Goal: Transaction & Acquisition: Book appointment/travel/reservation

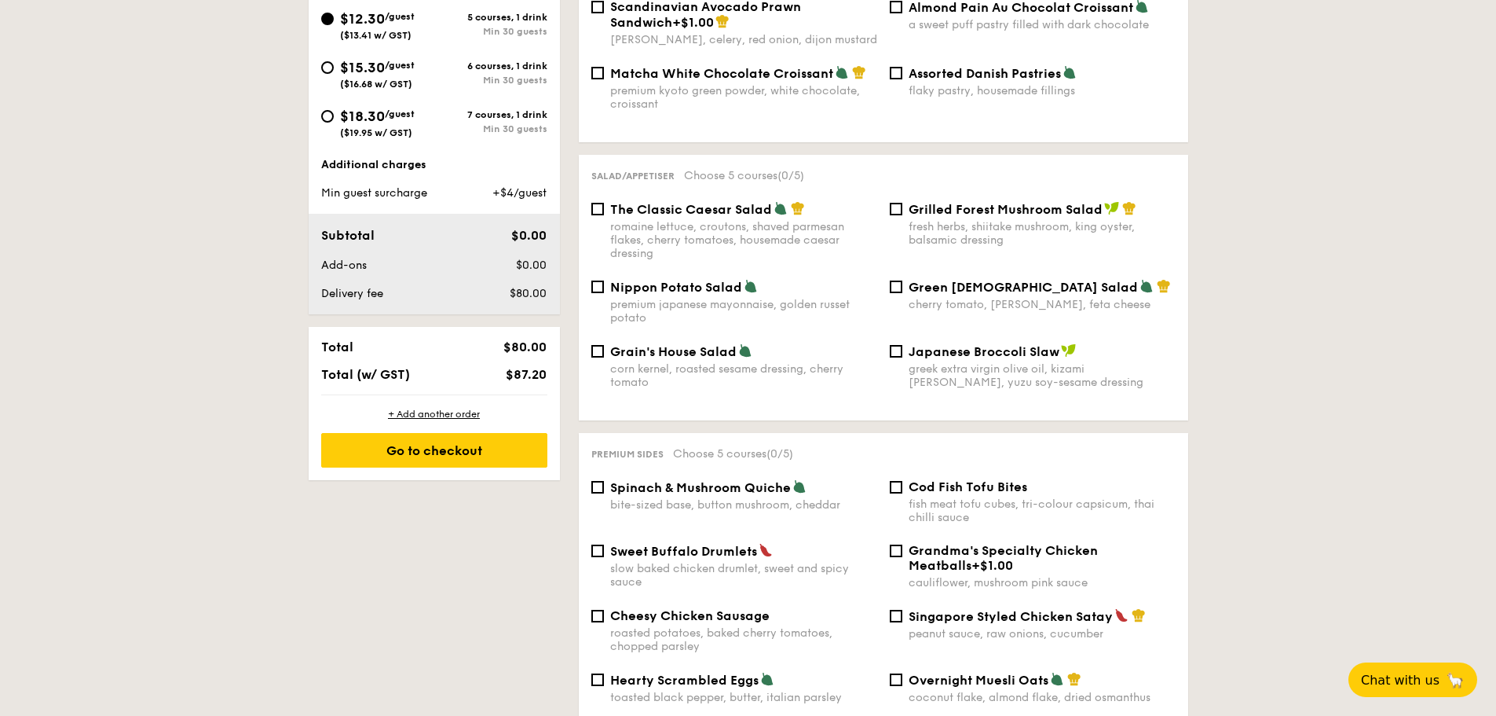
scroll to position [393, 0]
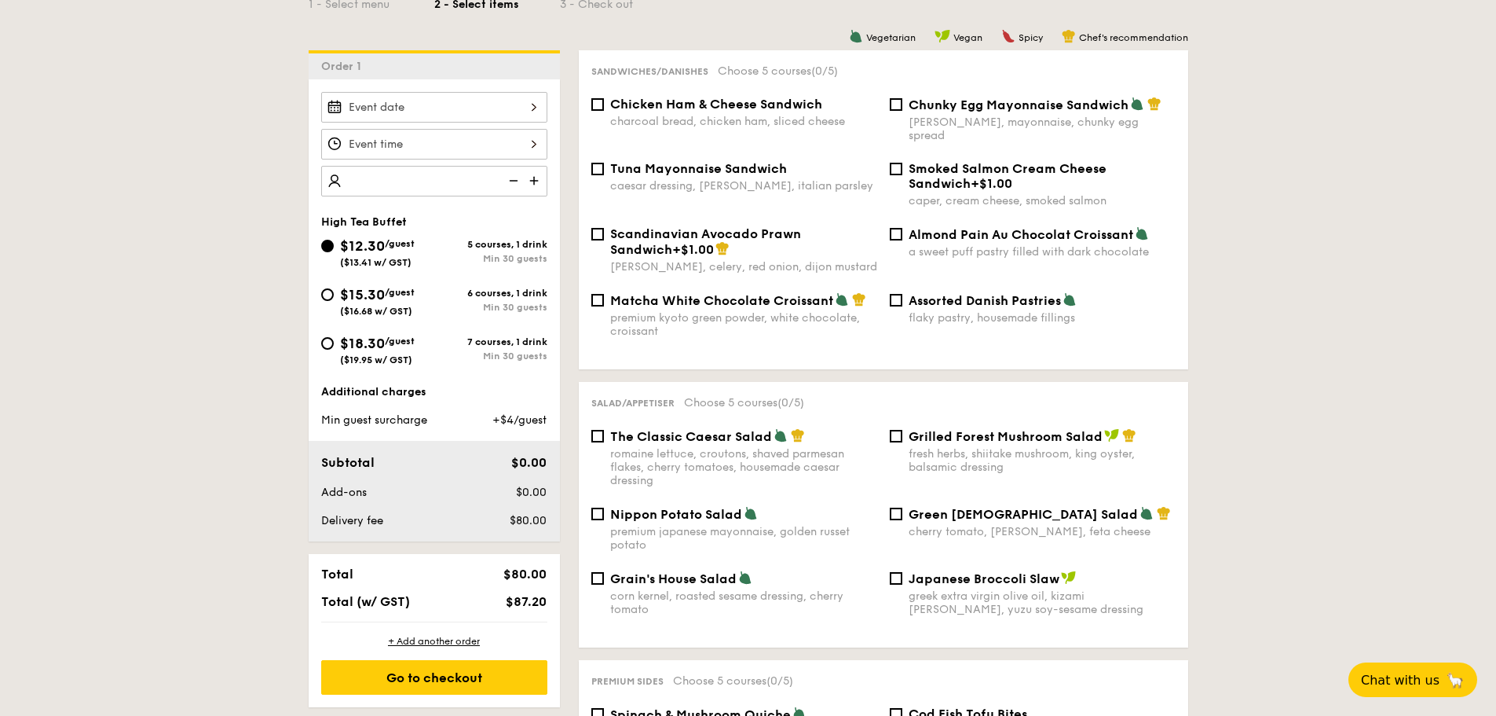
click at [540, 182] on img at bounding box center [536, 181] width 24 height 30
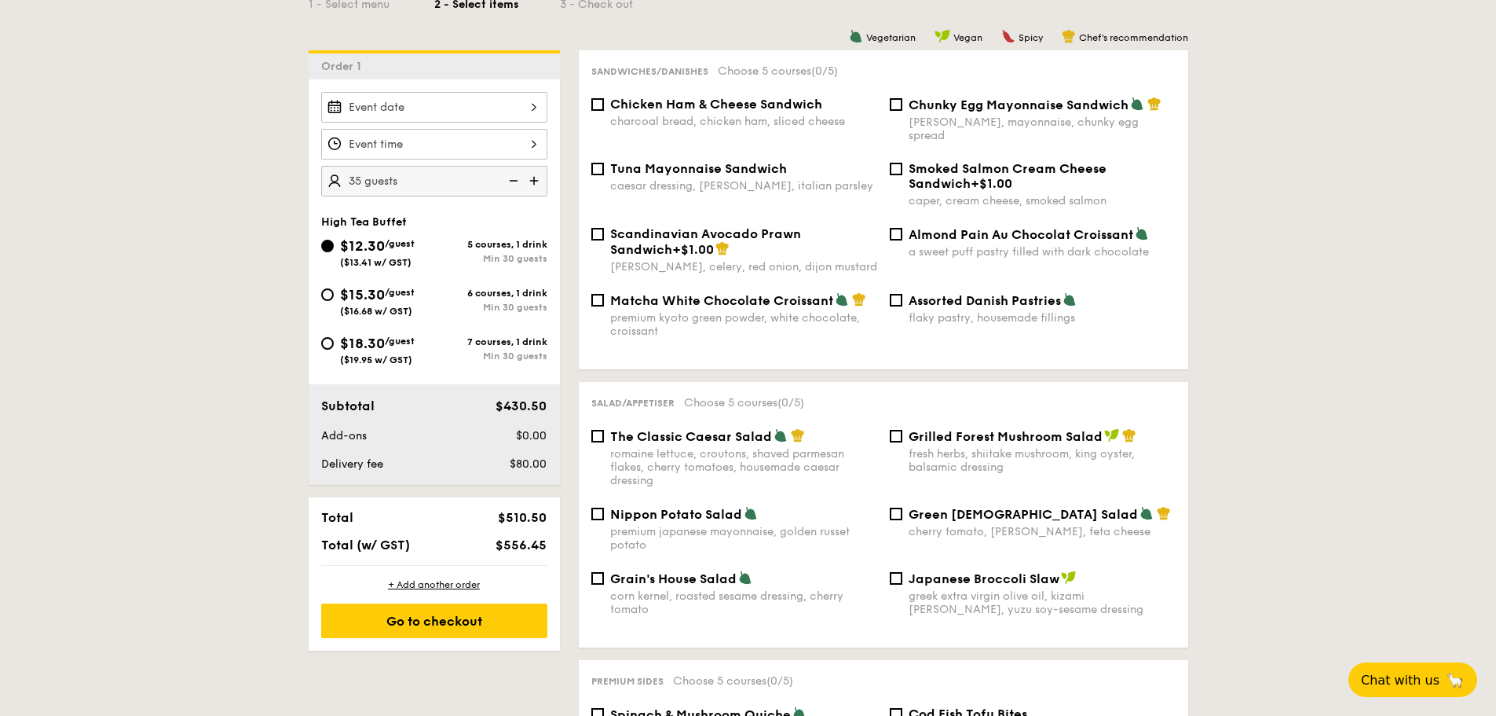
click at [518, 180] on img at bounding box center [512, 181] width 24 height 30
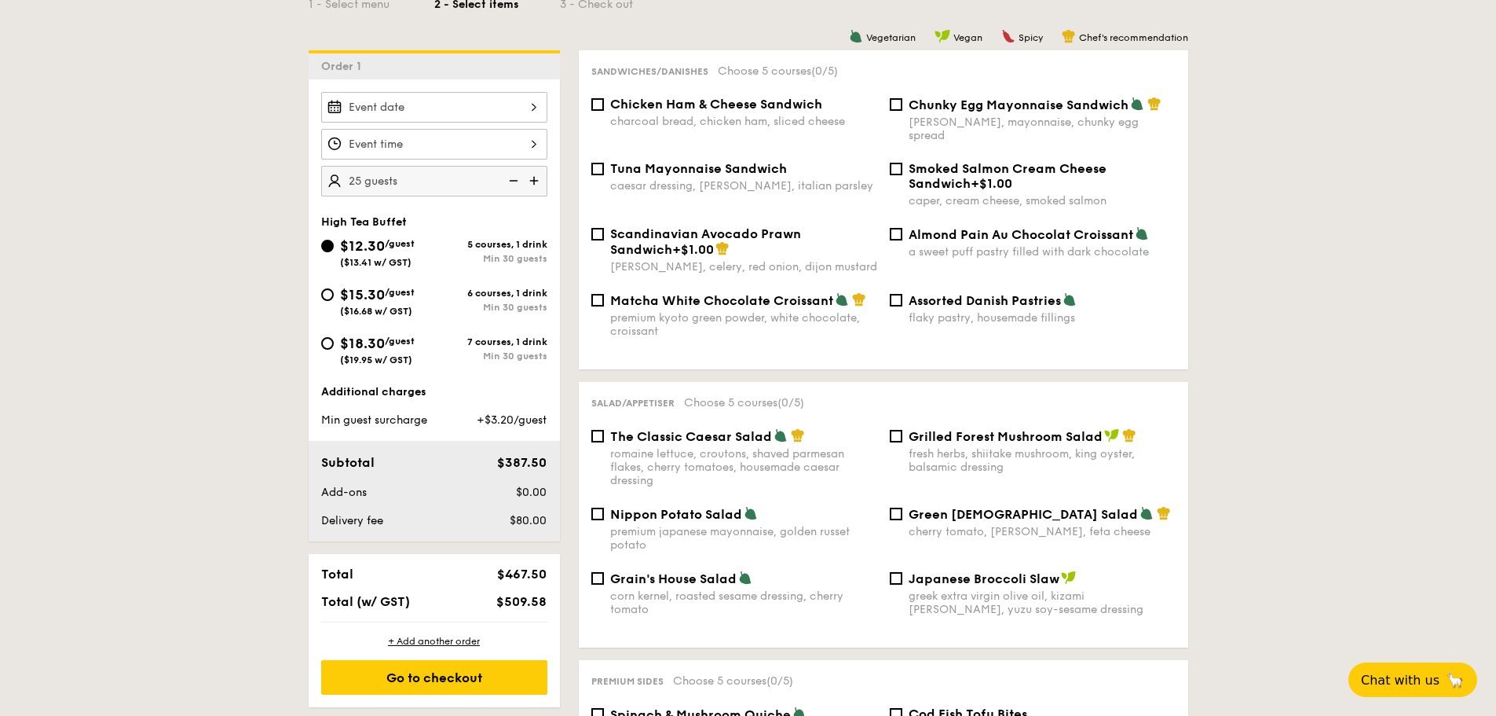
click at [518, 180] on img at bounding box center [512, 181] width 24 height 30
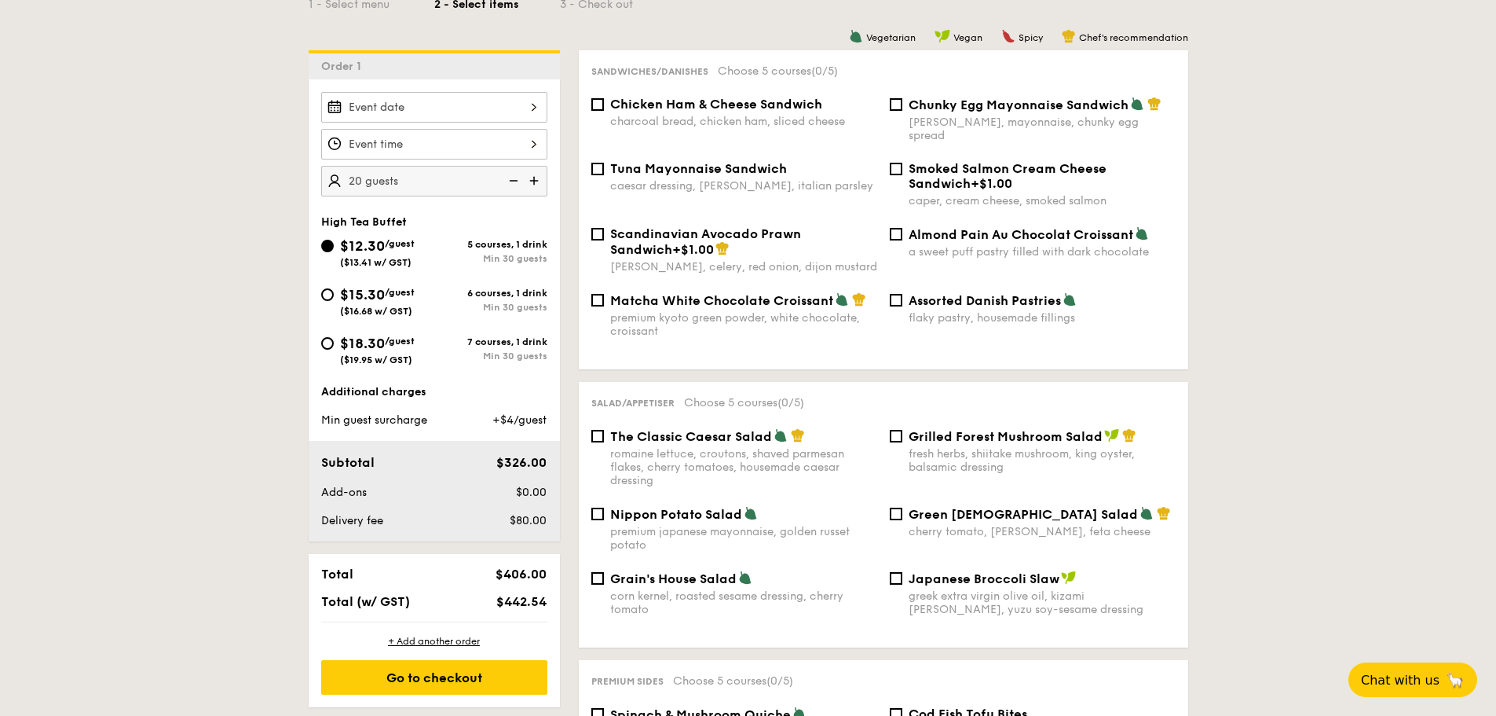
click at [539, 176] on img at bounding box center [536, 181] width 24 height 30
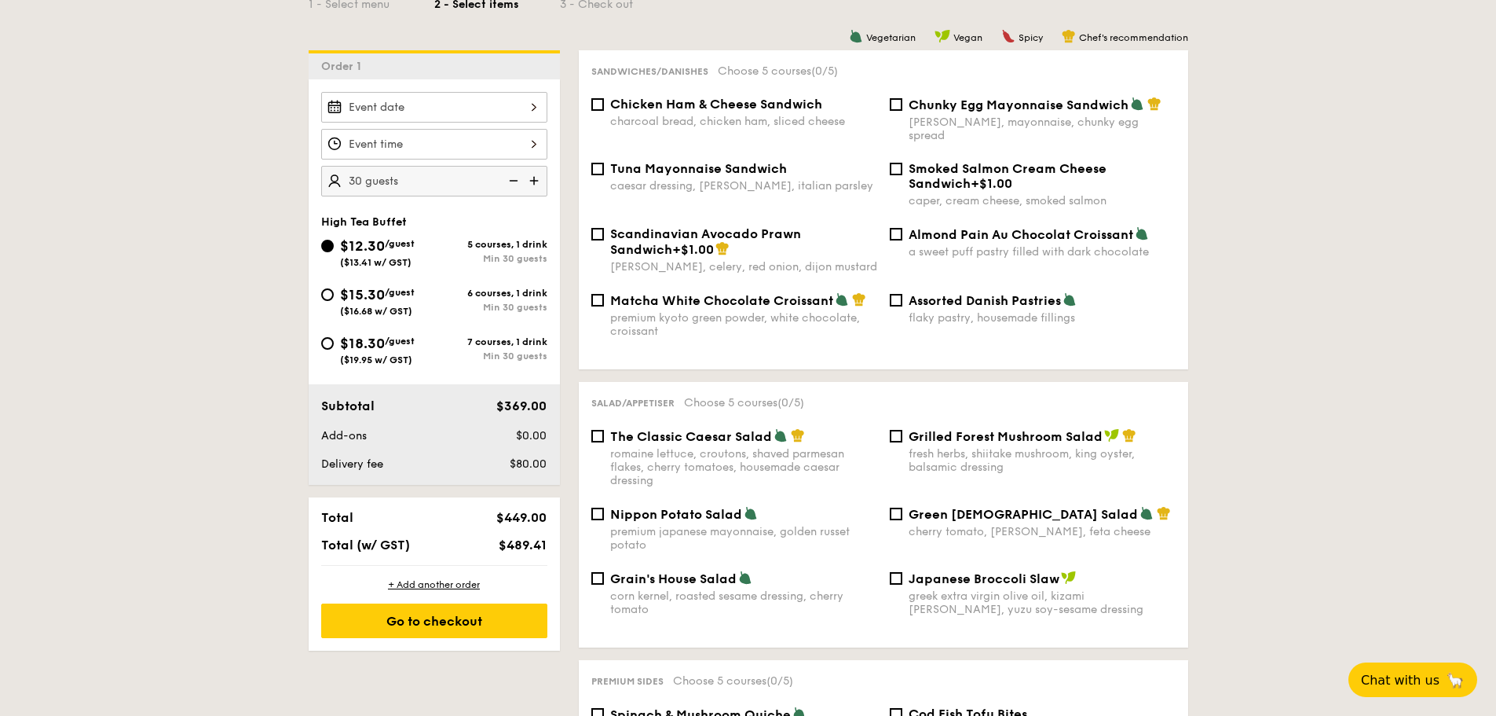
click at [515, 184] on img at bounding box center [512, 181] width 24 height 30
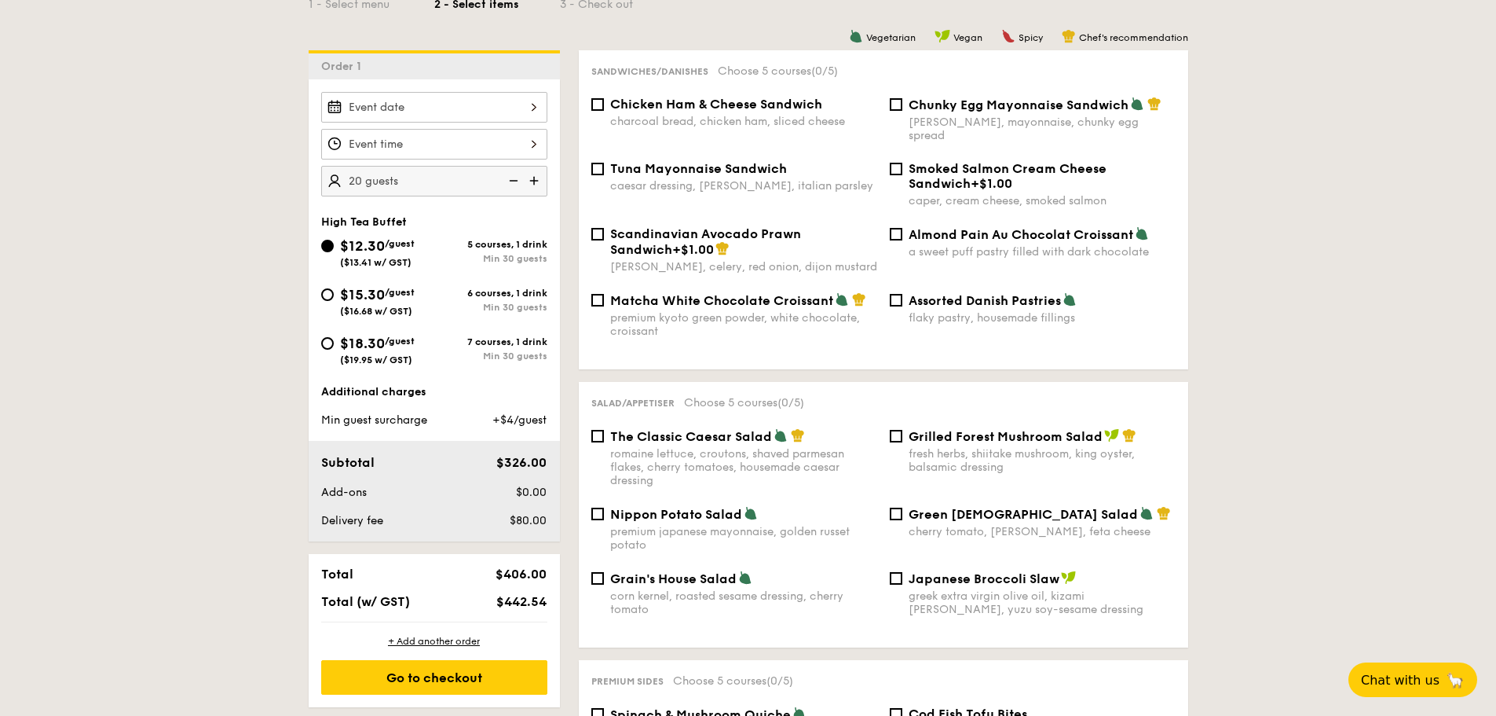
click at [532, 178] on img at bounding box center [536, 181] width 24 height 30
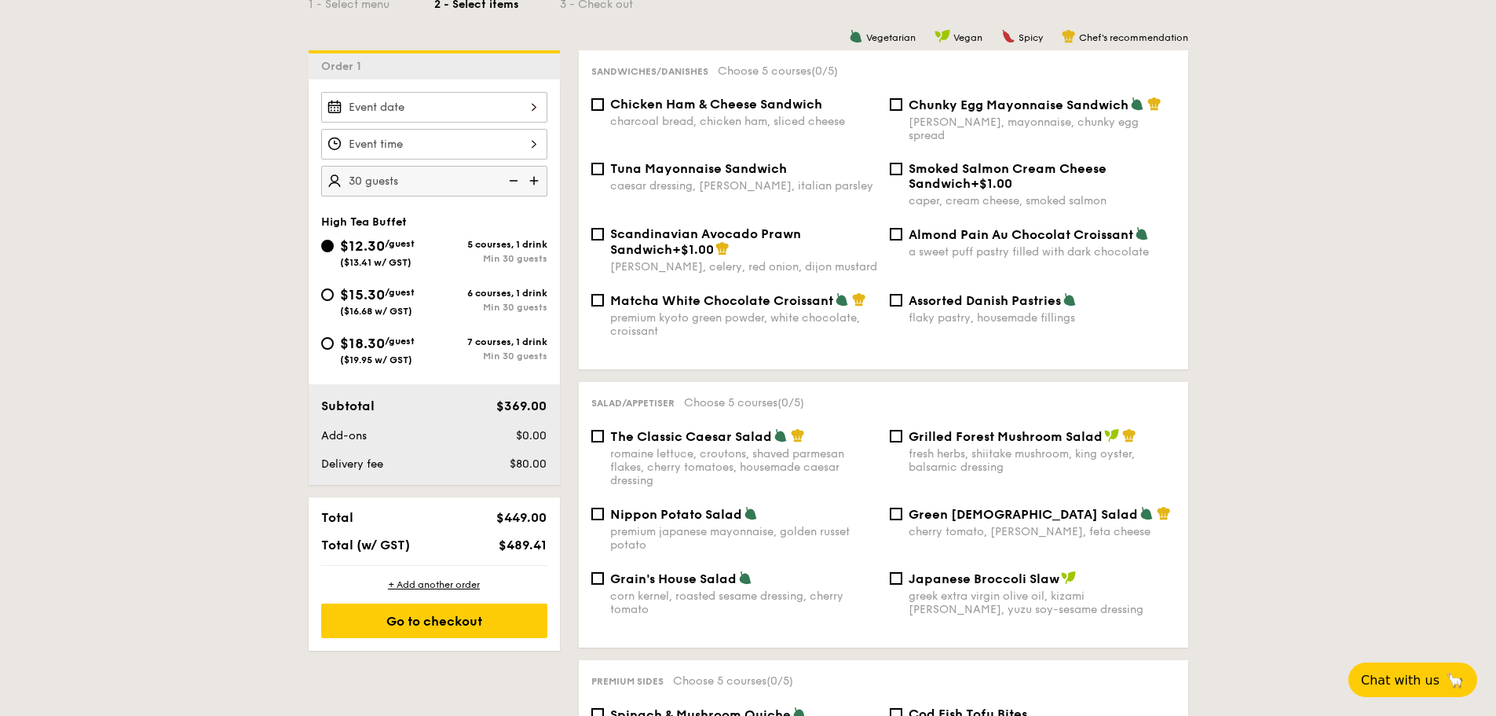
click at [516, 179] on img at bounding box center [512, 181] width 24 height 30
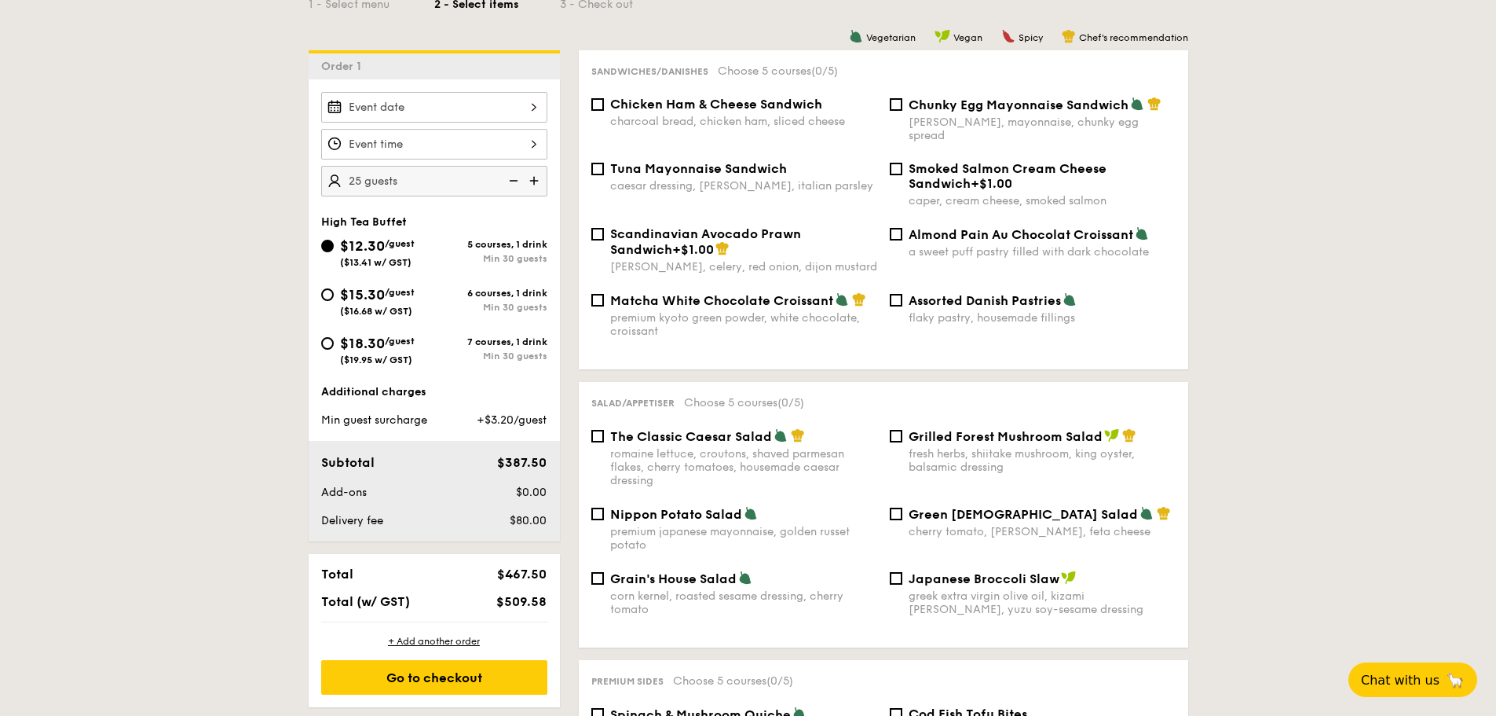
click at [516, 179] on img at bounding box center [512, 181] width 24 height 30
click at [542, 178] on img at bounding box center [536, 181] width 24 height 30
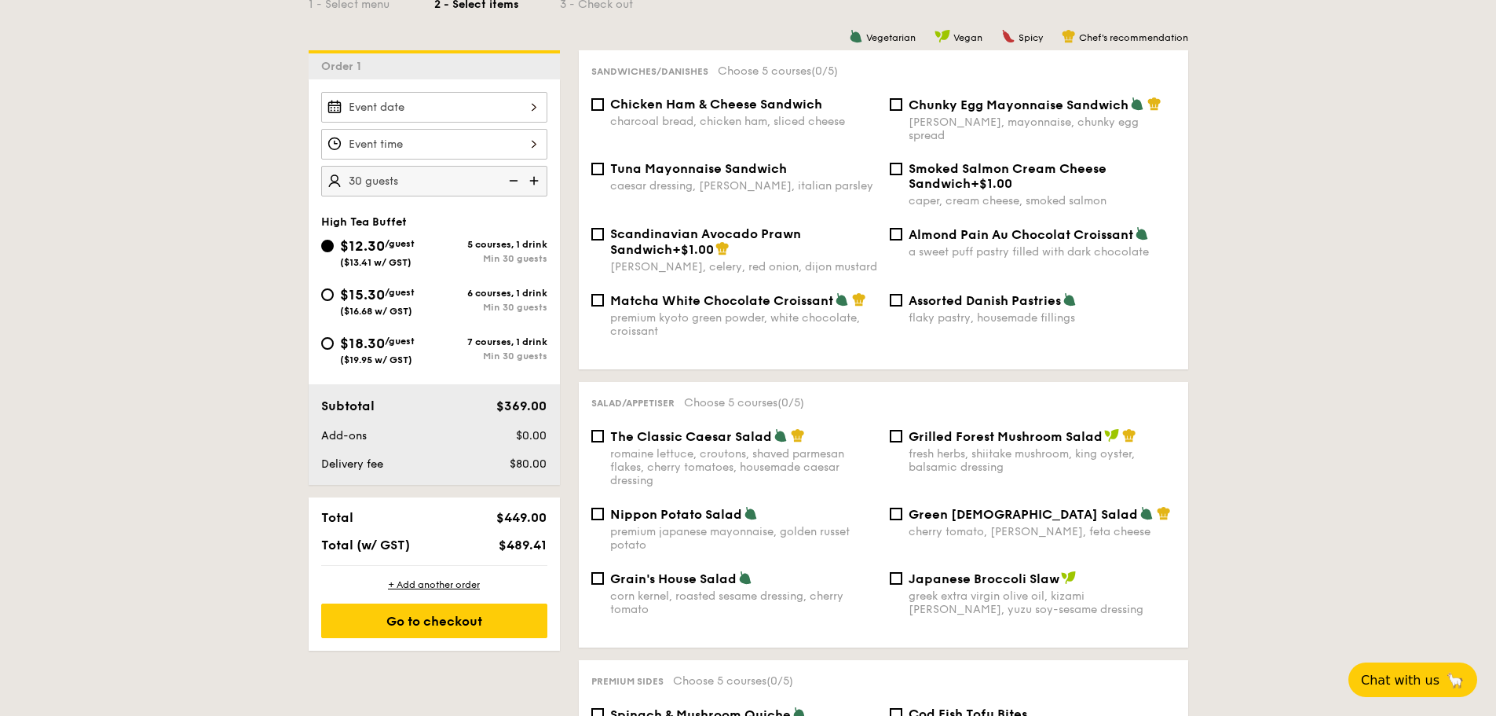
click at [503, 178] on img at bounding box center [512, 181] width 24 height 30
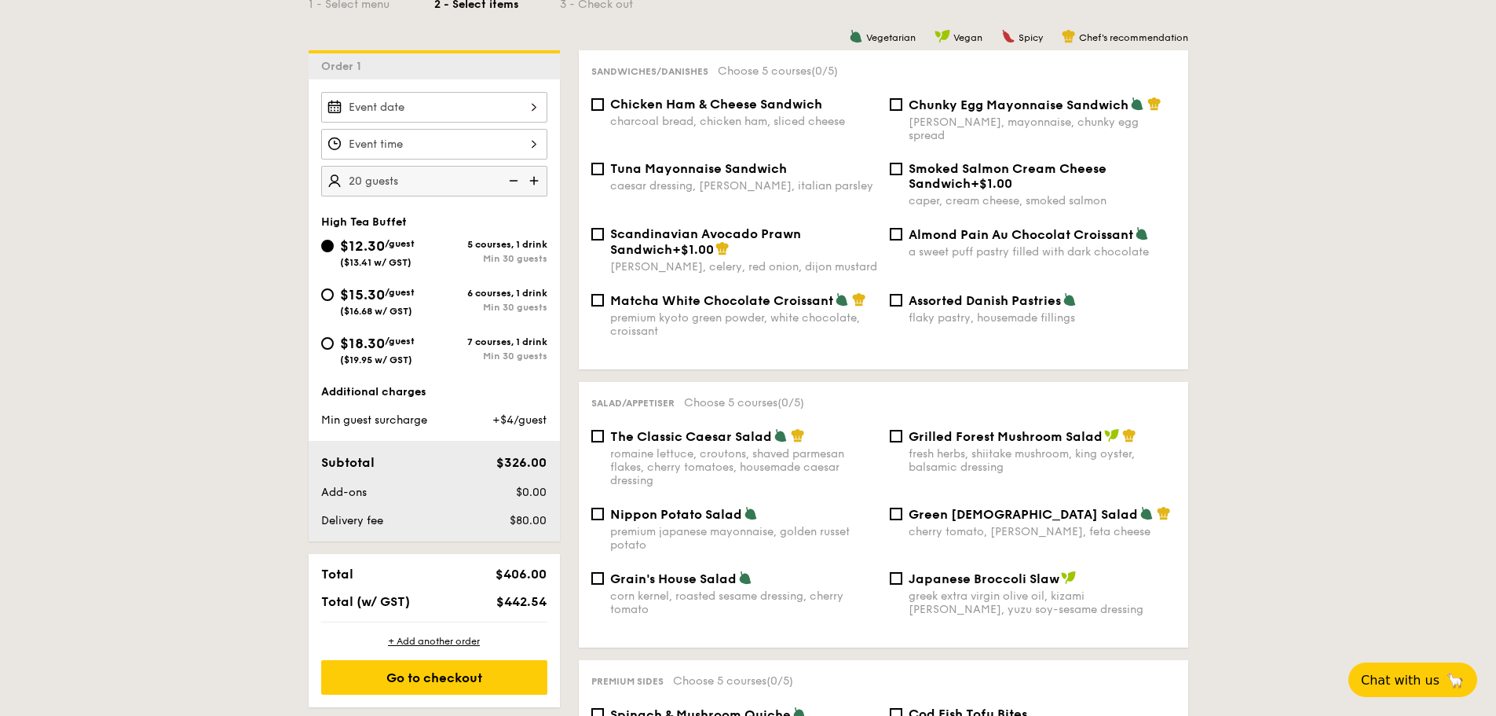
click at [532, 182] on img at bounding box center [536, 181] width 24 height 30
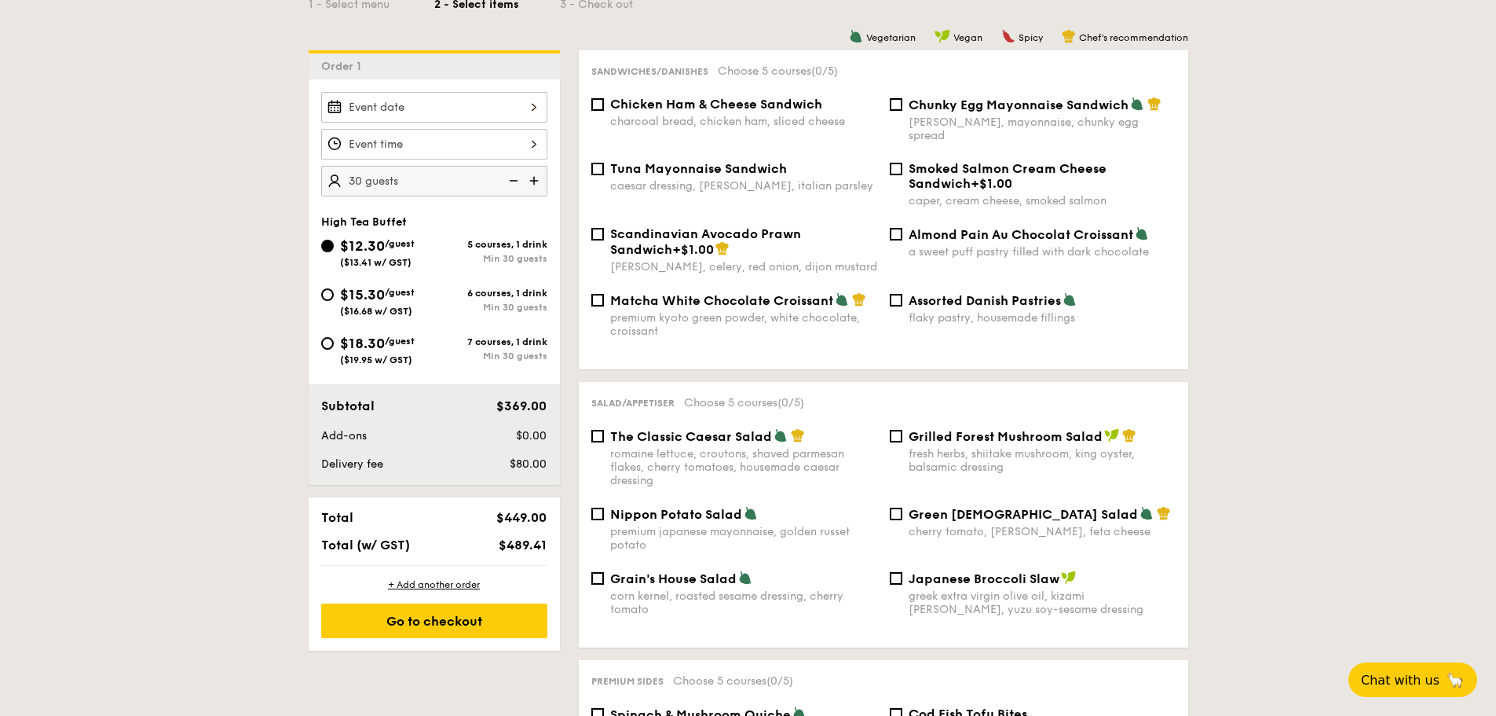
click at [515, 181] on img at bounding box center [512, 181] width 24 height 30
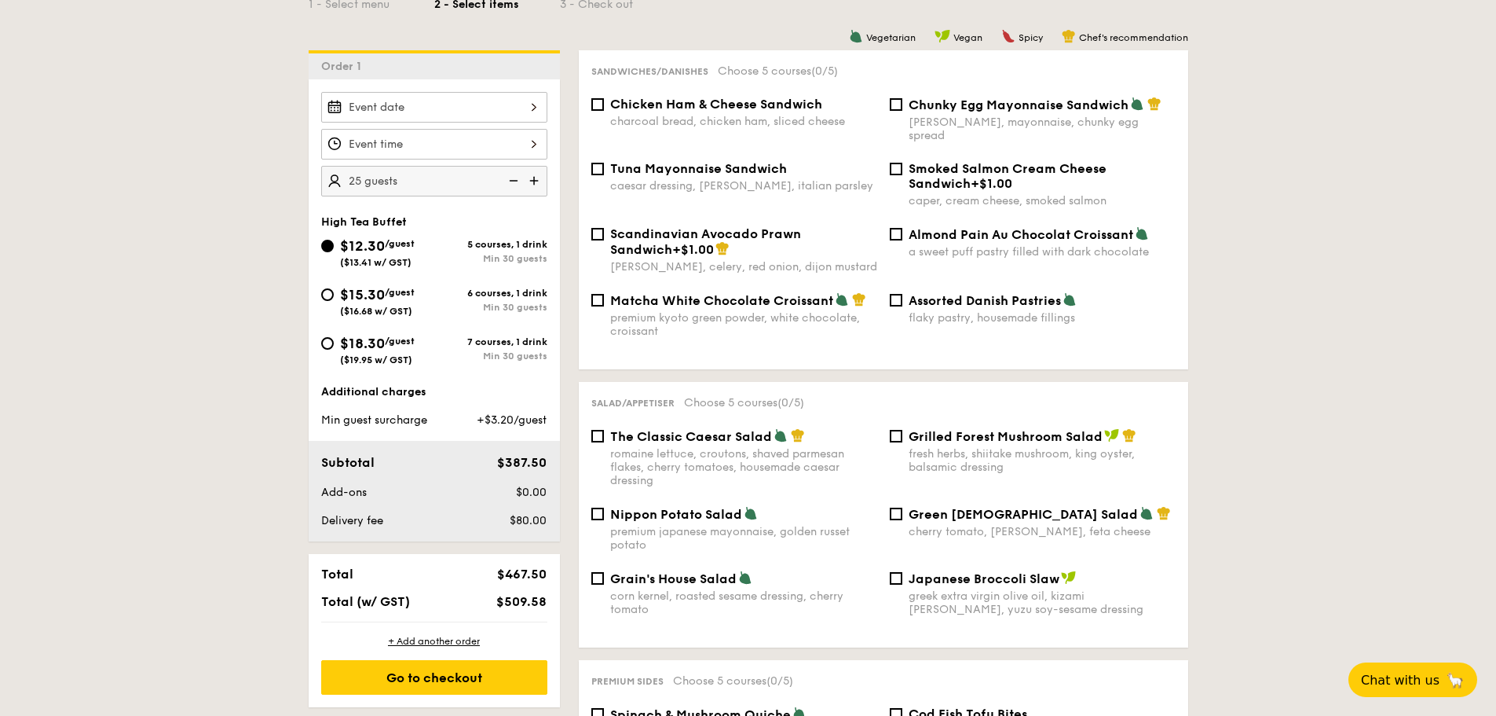
click at [515, 181] on img at bounding box center [512, 181] width 24 height 30
click at [536, 181] on img at bounding box center [536, 181] width 24 height 30
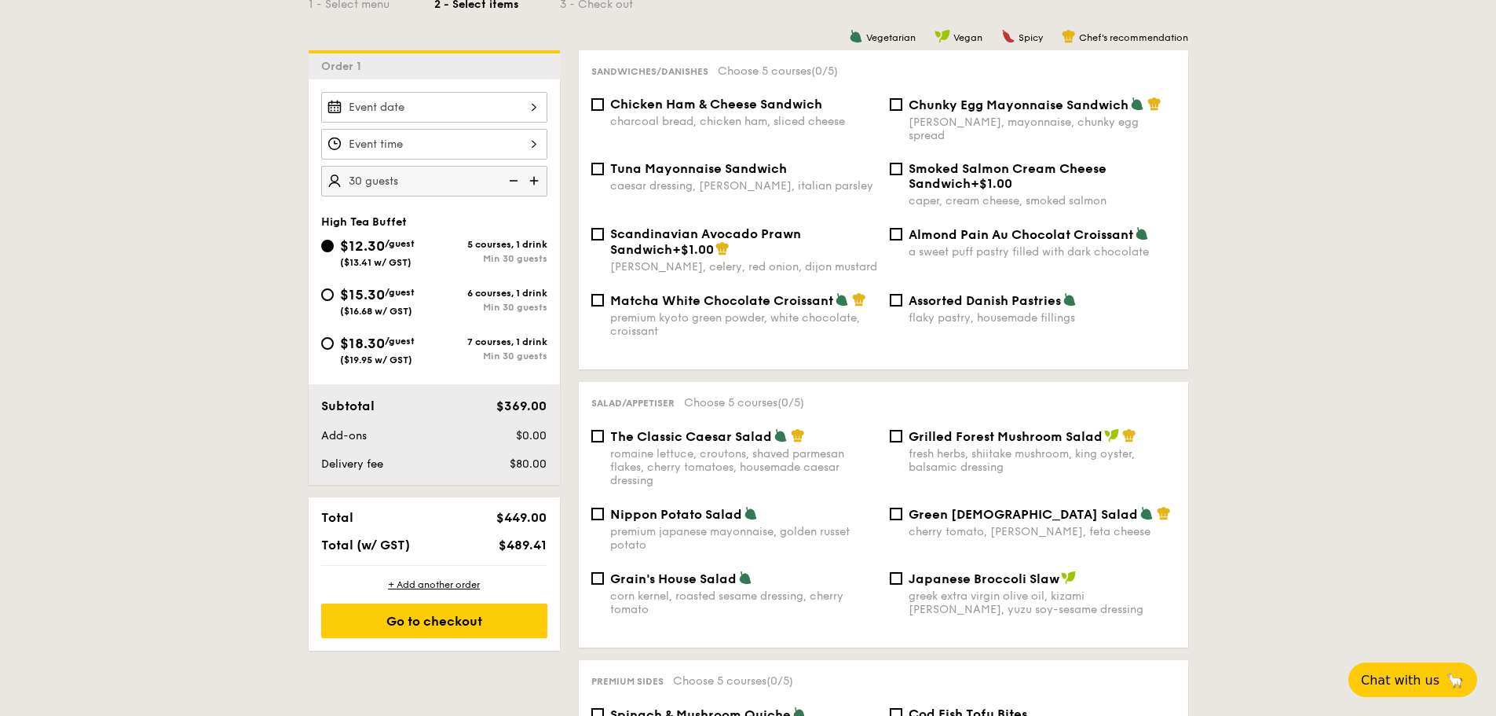
click at [512, 181] on img at bounding box center [512, 181] width 24 height 30
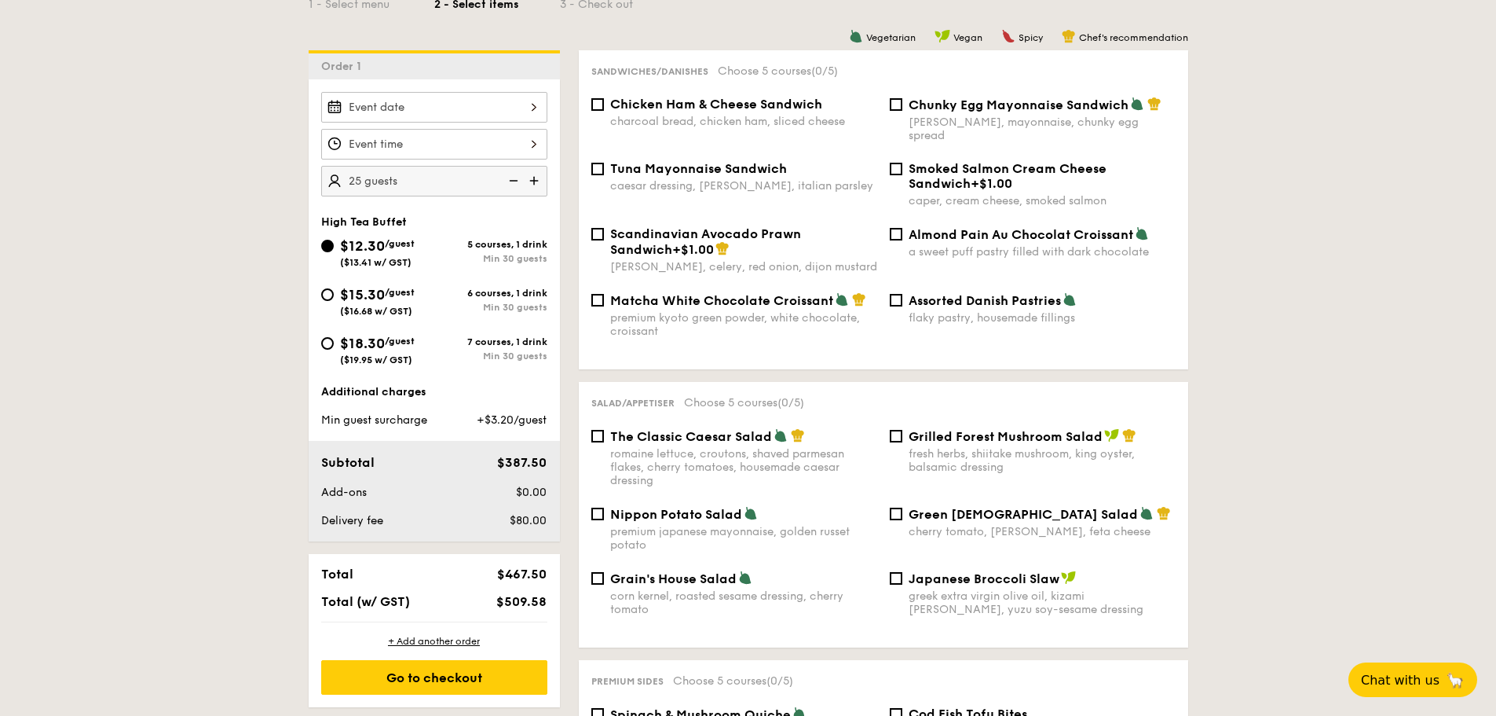
click at [512, 181] on img at bounding box center [512, 181] width 24 height 30
click at [543, 183] on img at bounding box center [536, 181] width 24 height 30
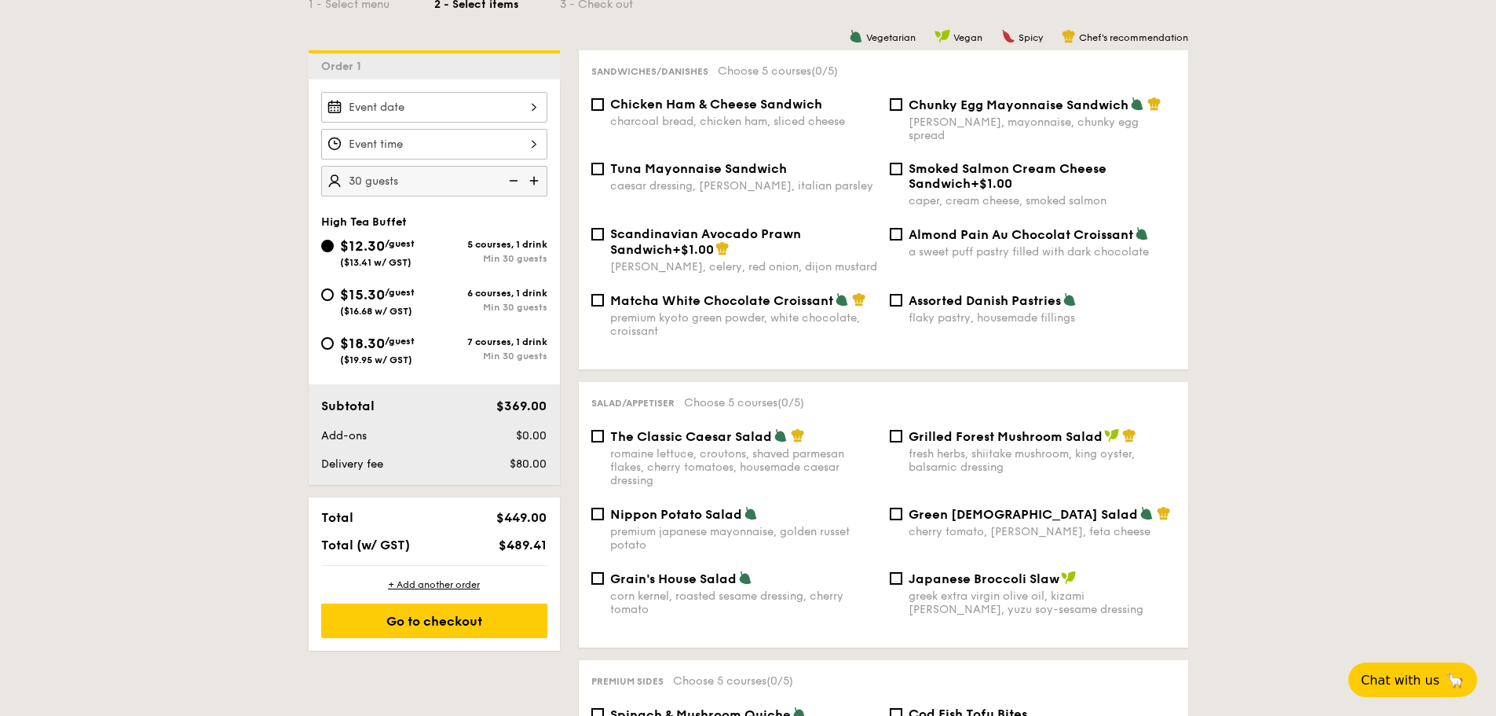
click at [525, 185] on img at bounding box center [536, 181] width 24 height 30
click at [520, 185] on img at bounding box center [512, 181] width 24 height 30
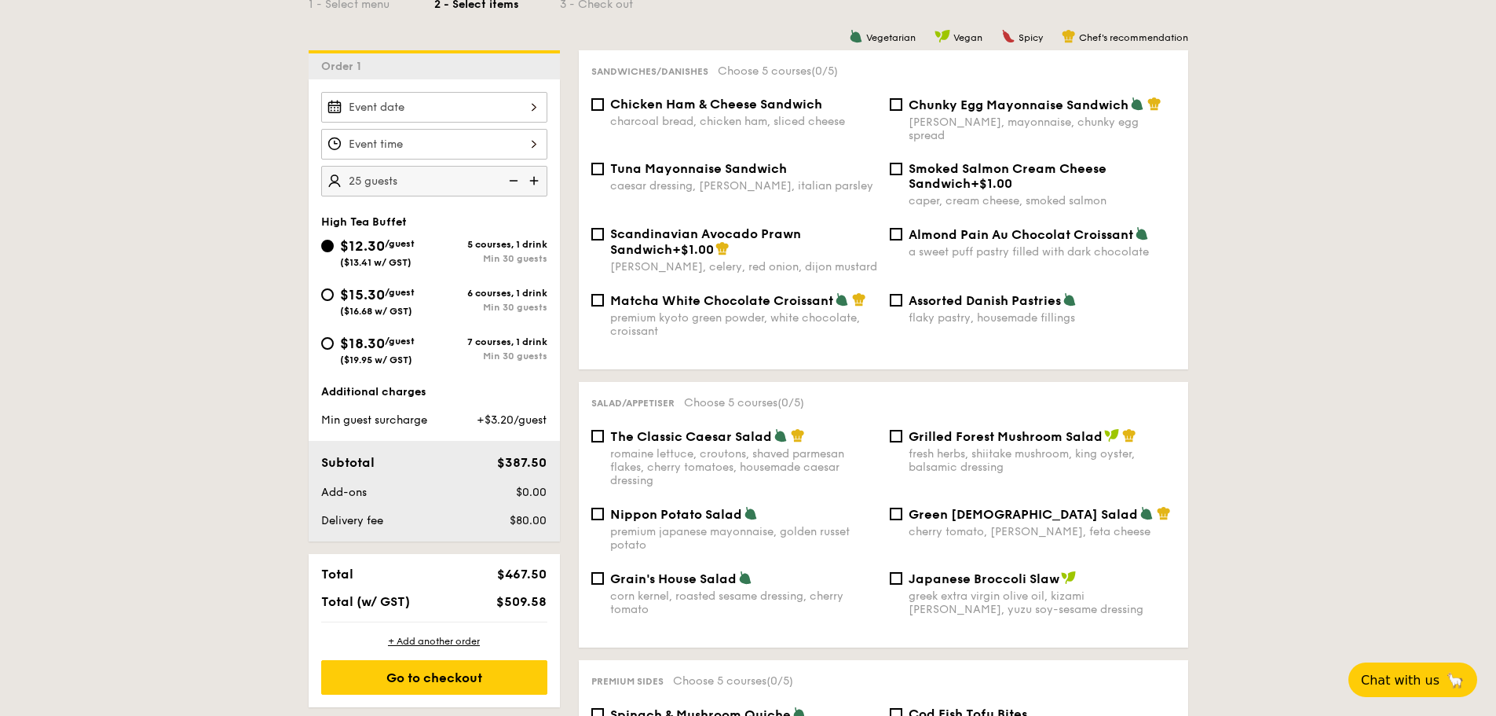
click at [520, 185] on img at bounding box center [512, 181] width 24 height 30
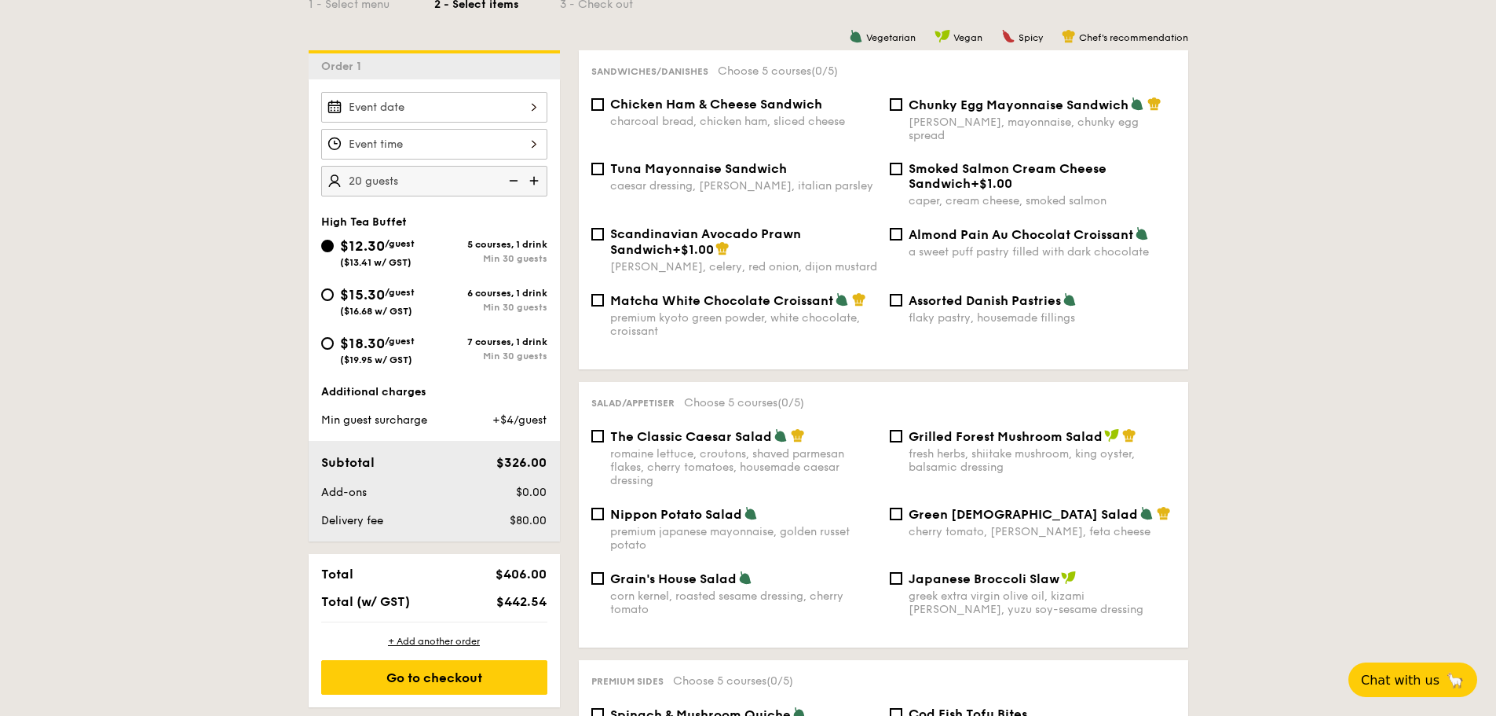
click at [520, 185] on img at bounding box center [512, 181] width 24 height 30
click at [539, 183] on img at bounding box center [536, 181] width 24 height 30
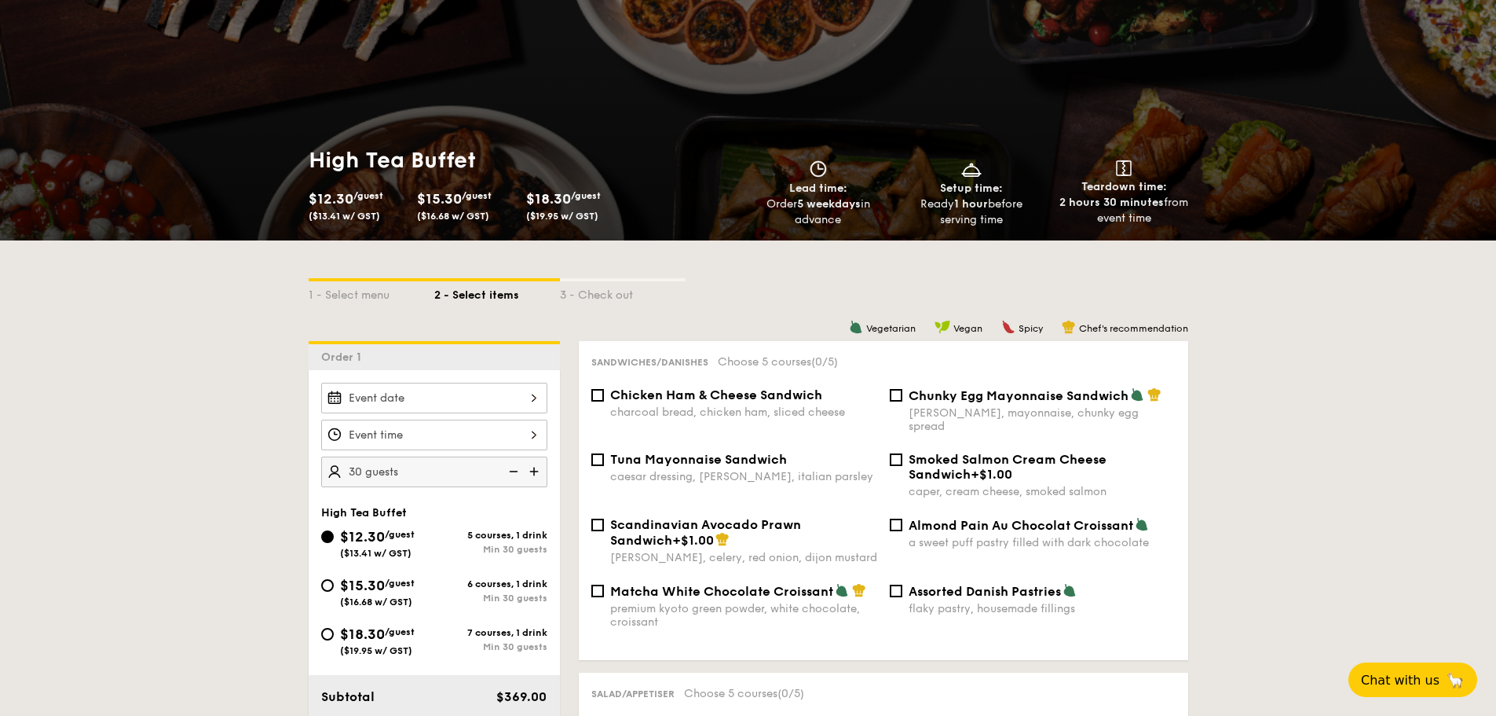
scroll to position [157, 0]
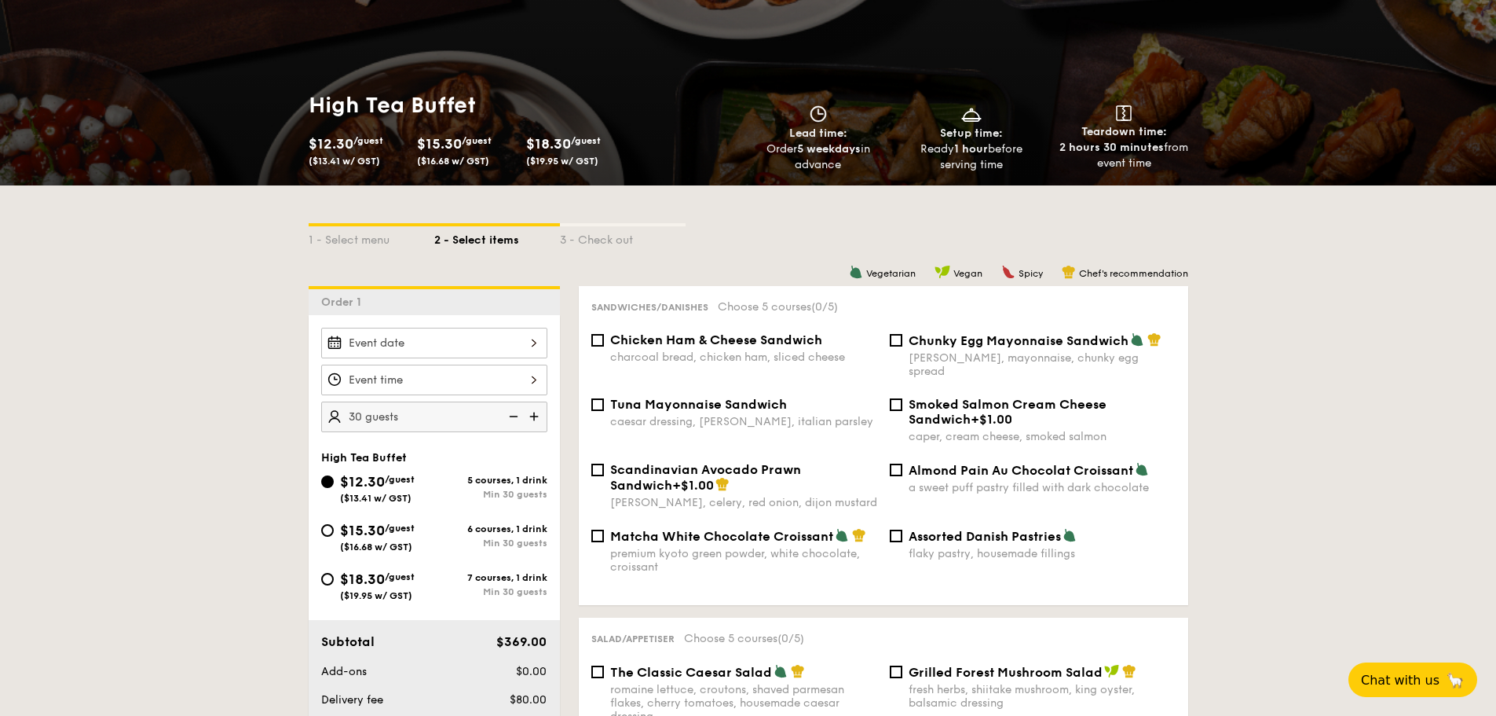
click at [518, 416] on img at bounding box center [512, 416] width 24 height 30
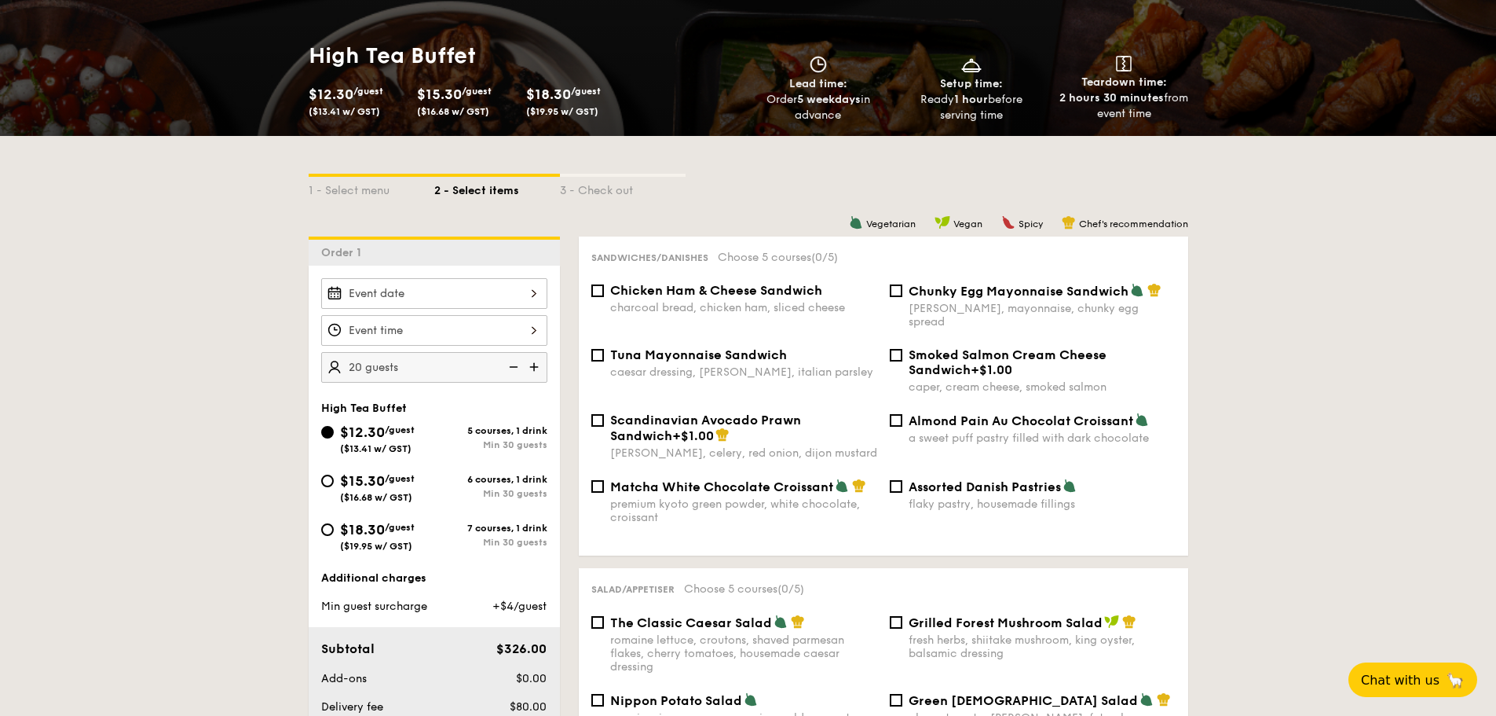
scroll to position [236, 0]
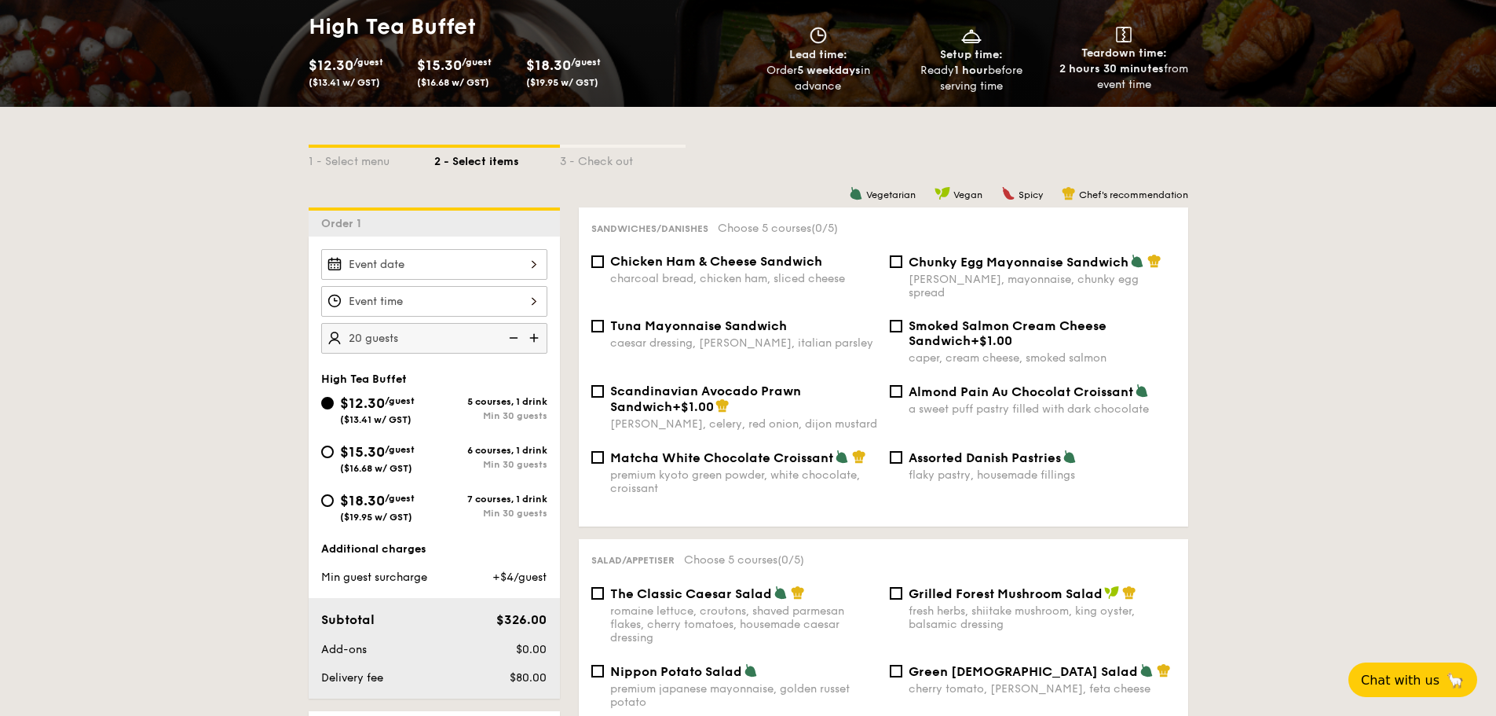
click at [537, 337] on img at bounding box center [536, 338] width 24 height 30
click at [533, 341] on img at bounding box center [536, 338] width 24 height 30
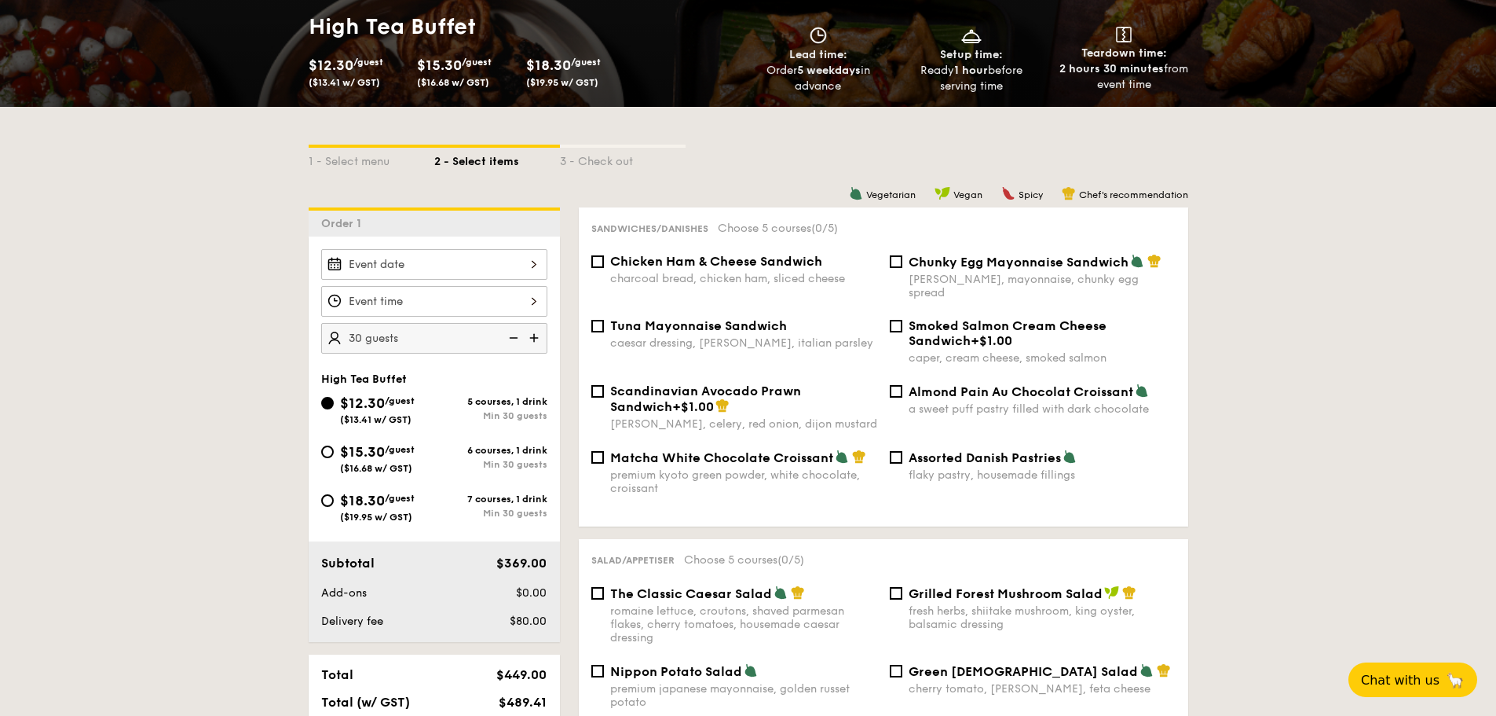
click at [520, 339] on img at bounding box center [512, 338] width 24 height 30
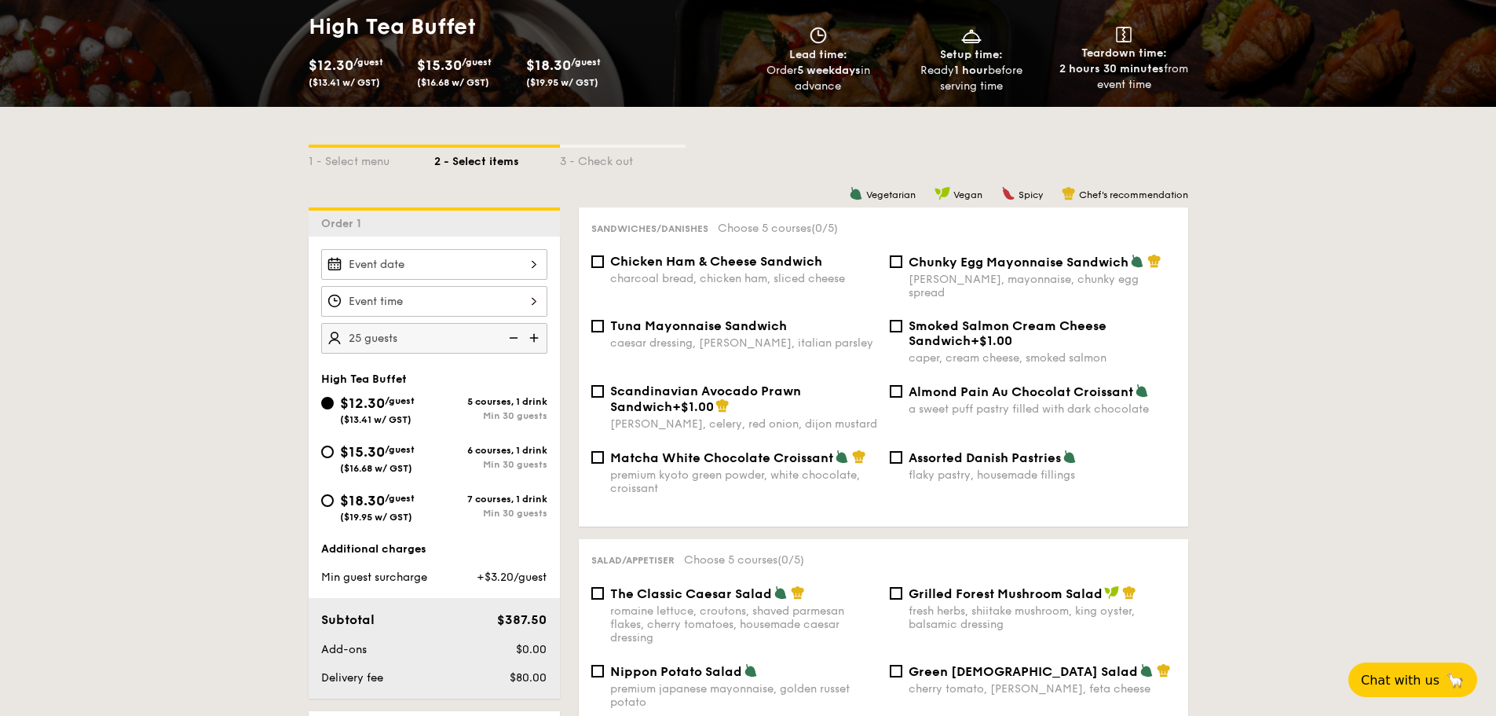
click at [518, 338] on img at bounding box center [512, 338] width 24 height 30
click at [536, 340] on img at bounding box center [536, 338] width 24 height 30
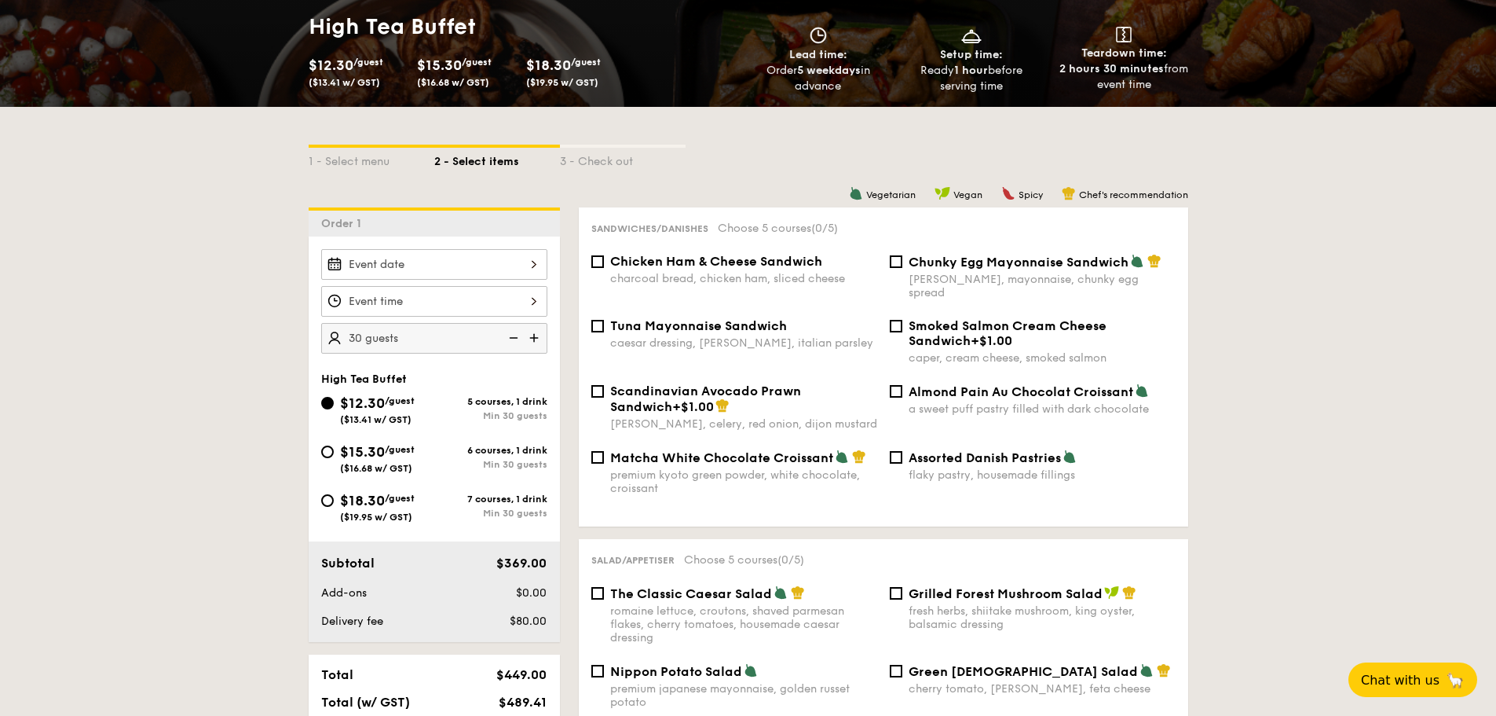
click at [525, 340] on img at bounding box center [536, 338] width 24 height 30
click at [514, 339] on img at bounding box center [512, 338] width 24 height 30
click at [512, 338] on img at bounding box center [512, 338] width 24 height 30
click at [511, 338] on img at bounding box center [512, 338] width 24 height 30
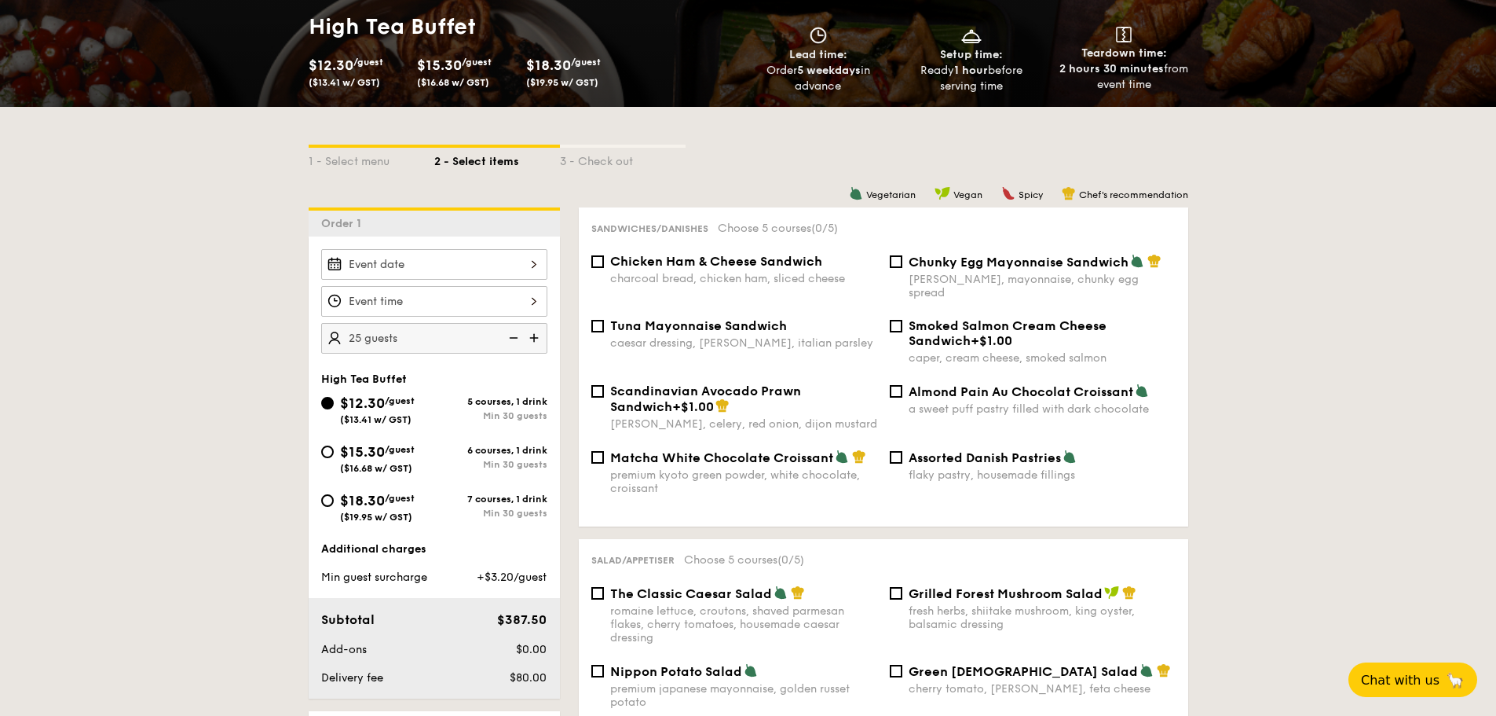
click at [511, 338] on img at bounding box center [512, 338] width 24 height 30
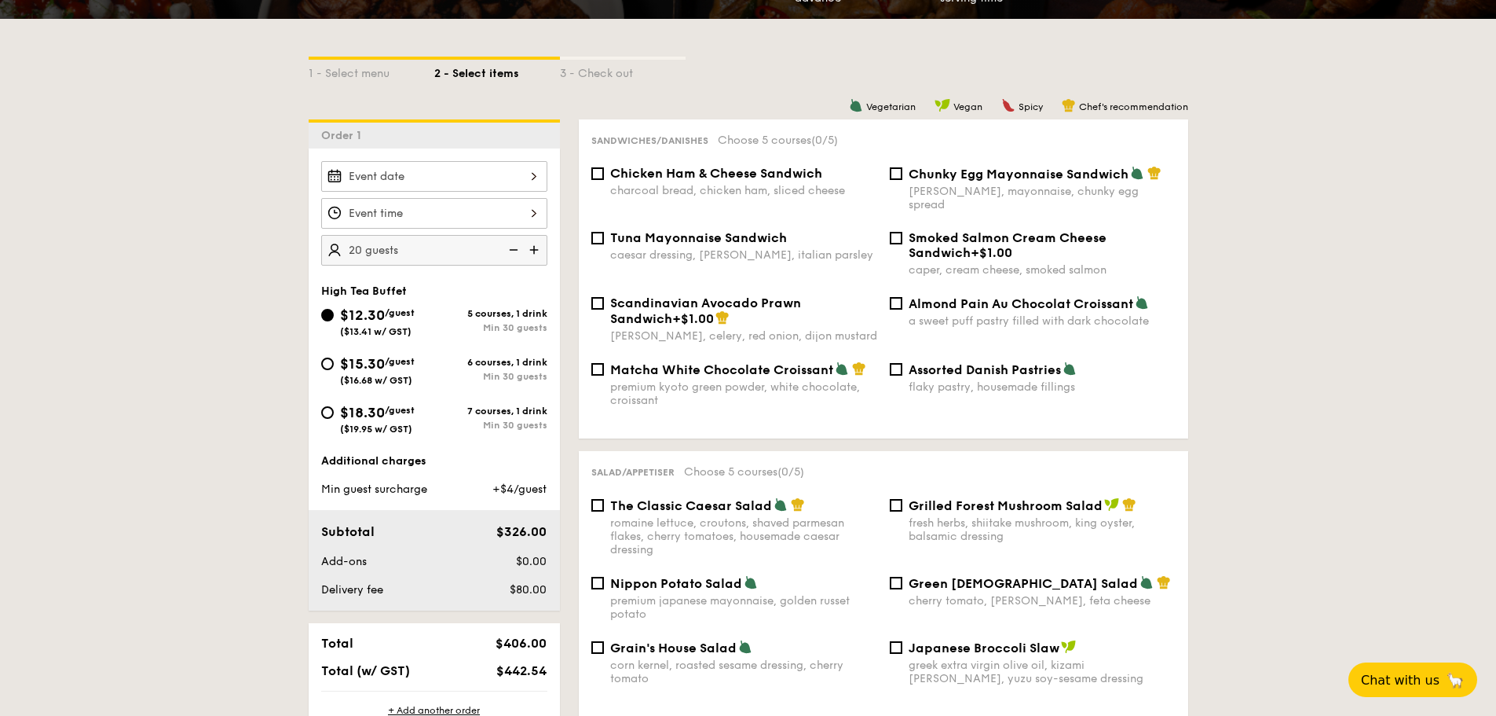
scroll to position [393, 0]
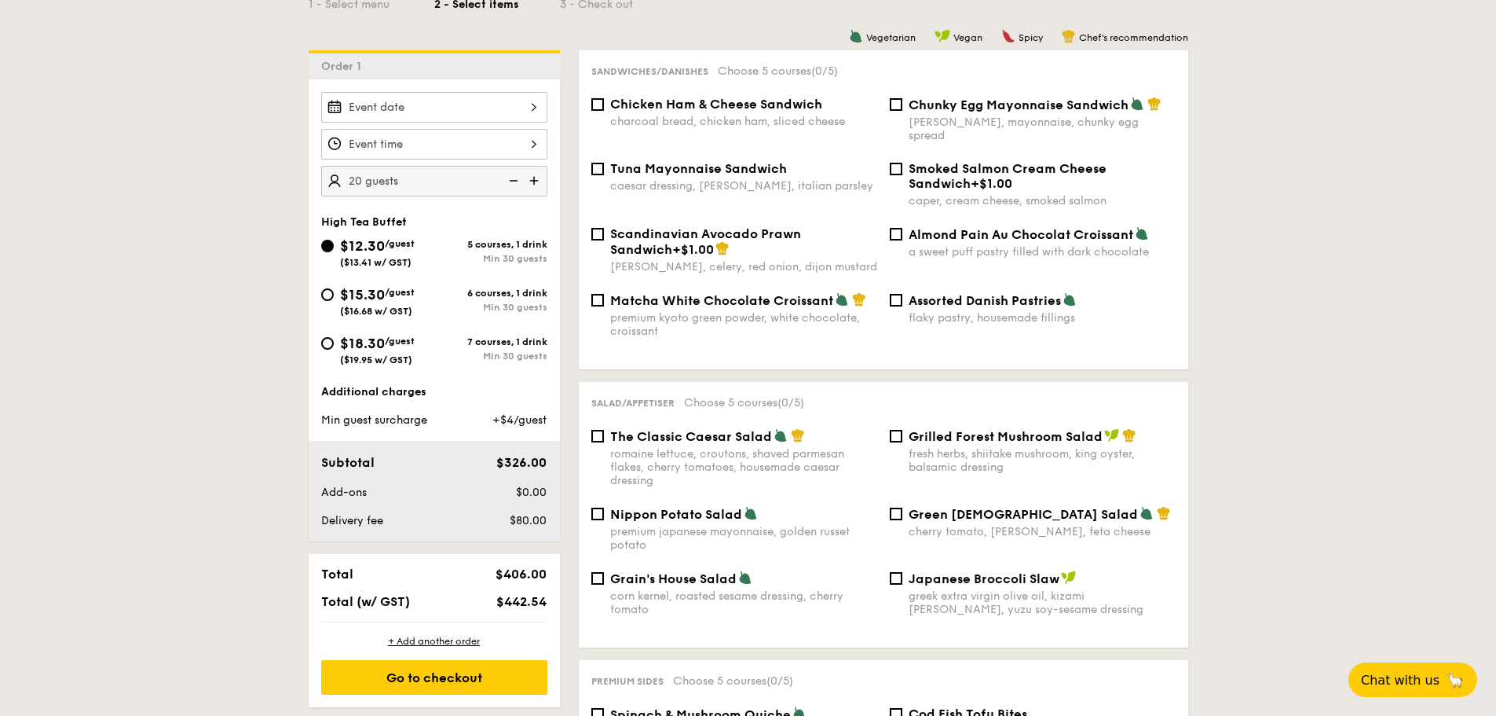
click at [540, 186] on img at bounding box center [536, 181] width 24 height 30
click at [540, 185] on img at bounding box center [536, 181] width 24 height 30
type input "30 guests"
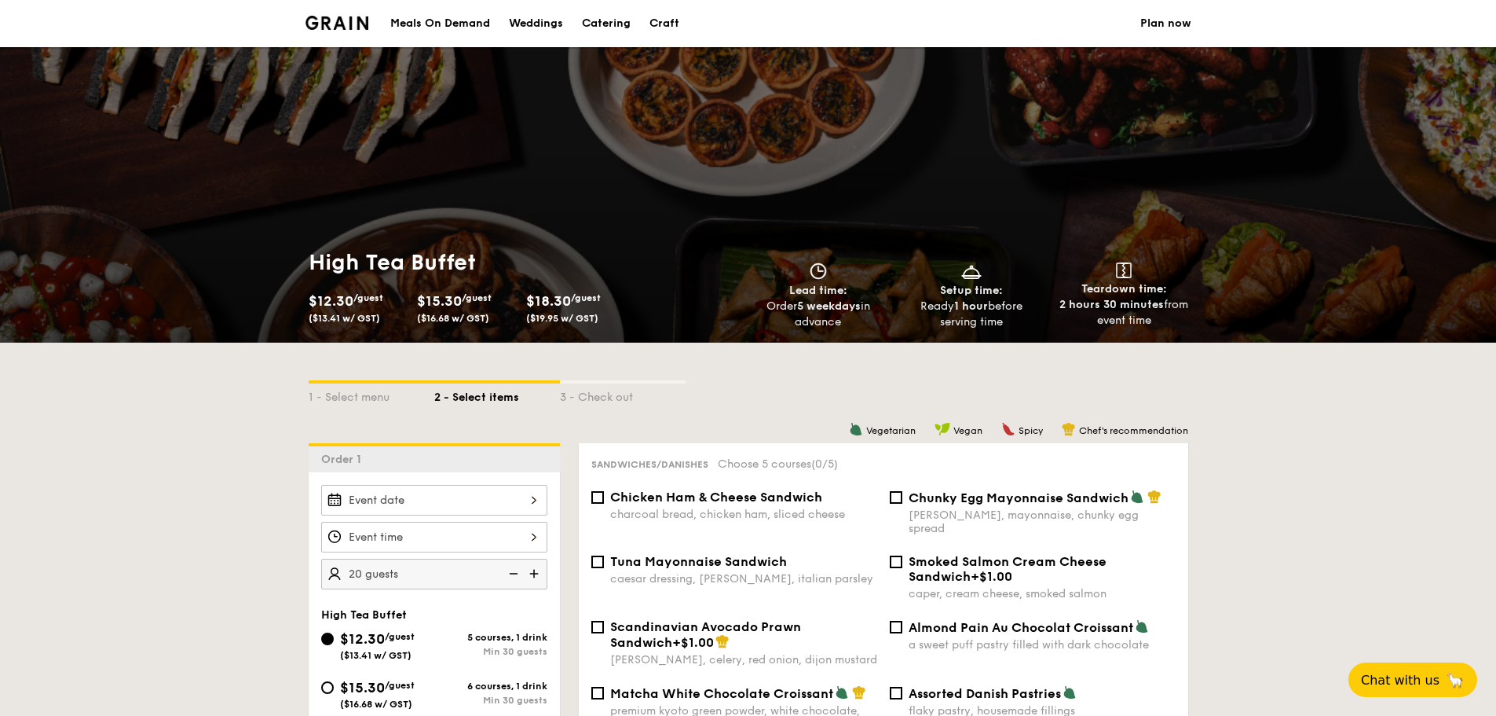
click at [459, 27] on div "Meals On Demand" at bounding box center [440, 23] width 100 height 47
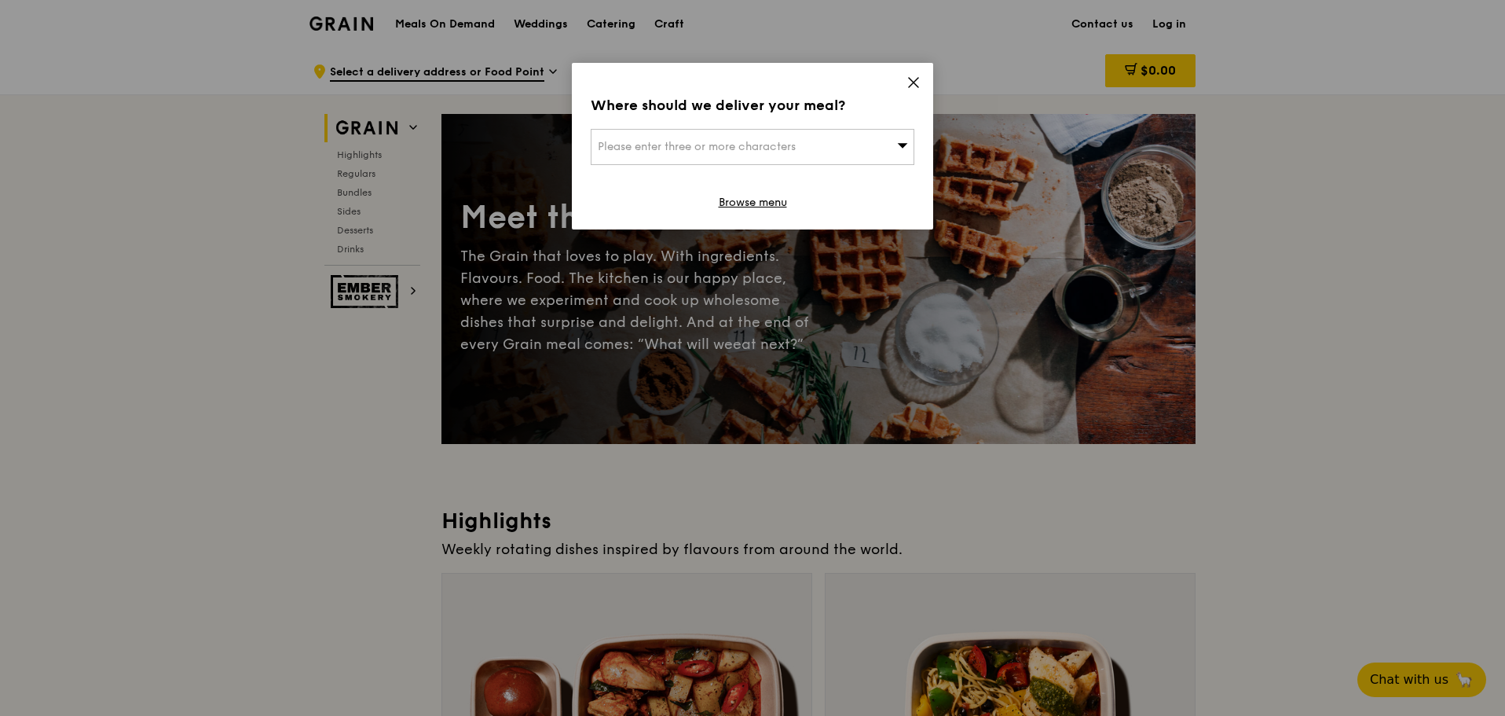
click at [916, 79] on icon at bounding box center [913, 82] width 14 height 14
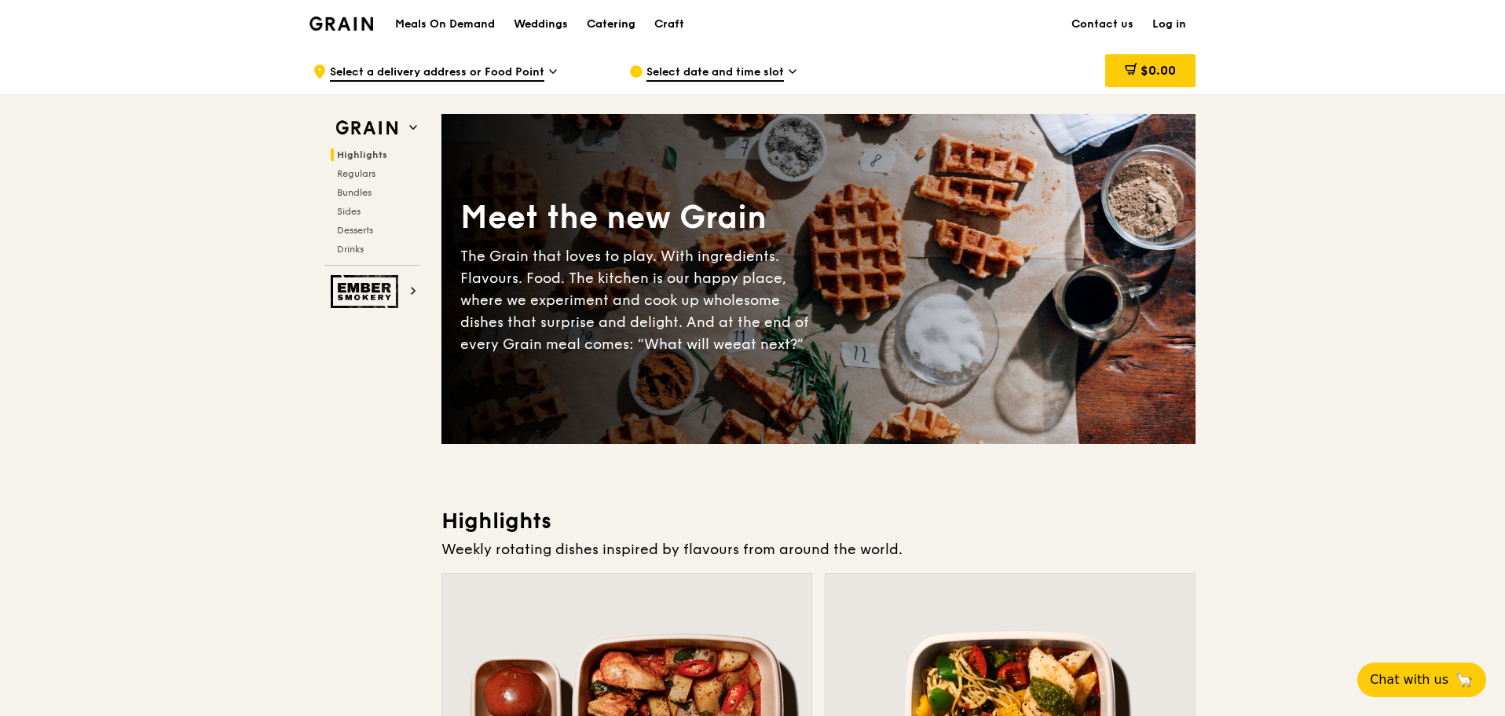
click at [627, 35] on div "Catering" at bounding box center [611, 24] width 49 height 47
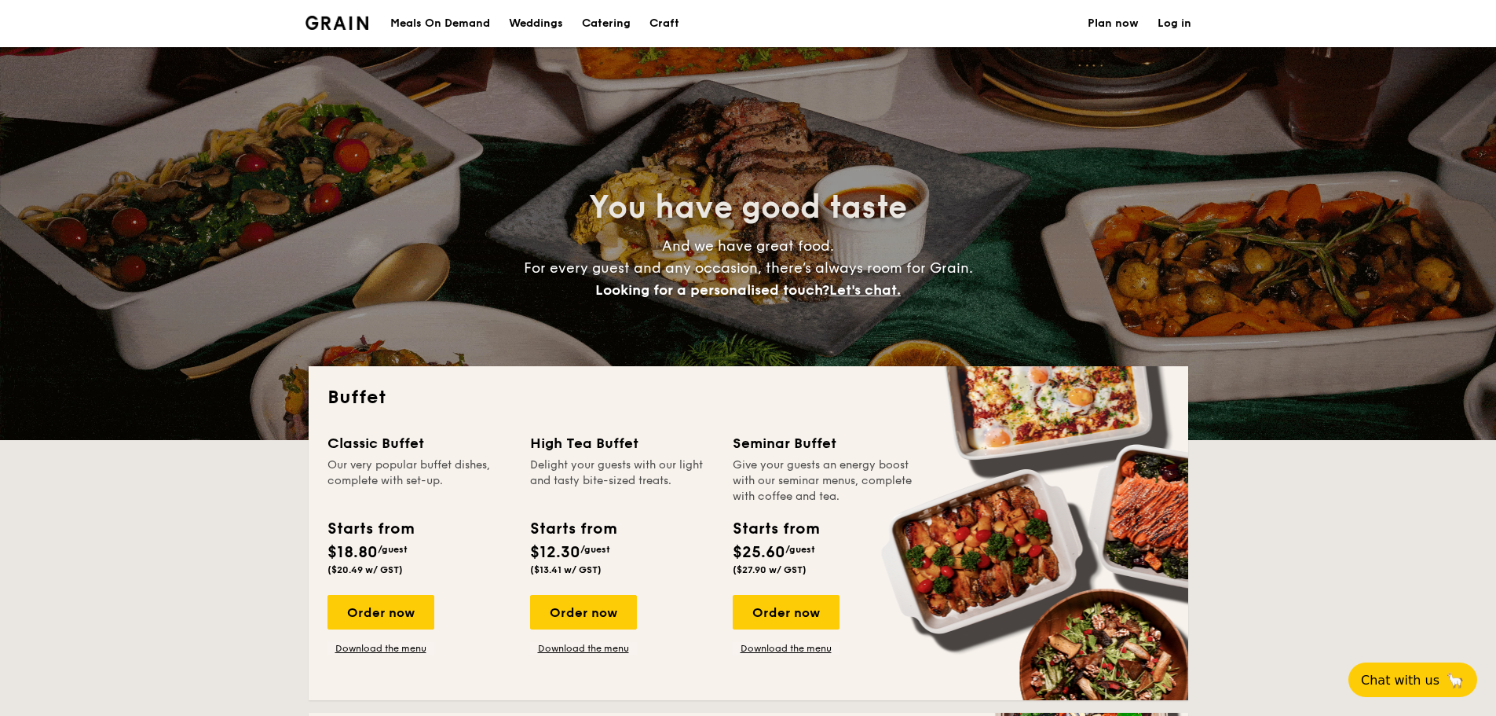
select select
